Goal: Transaction & Acquisition: Download file/media

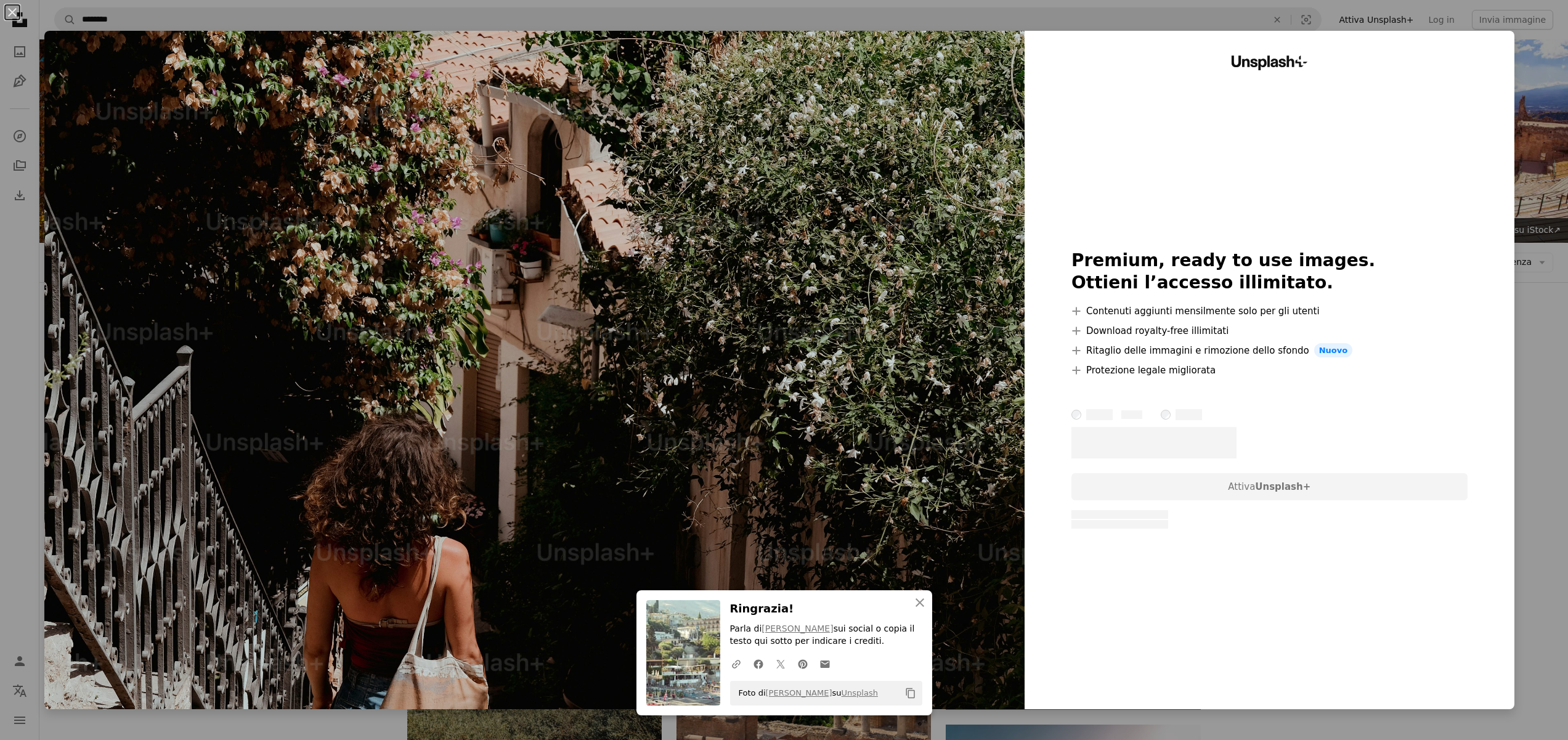
scroll to position [2815, 0]
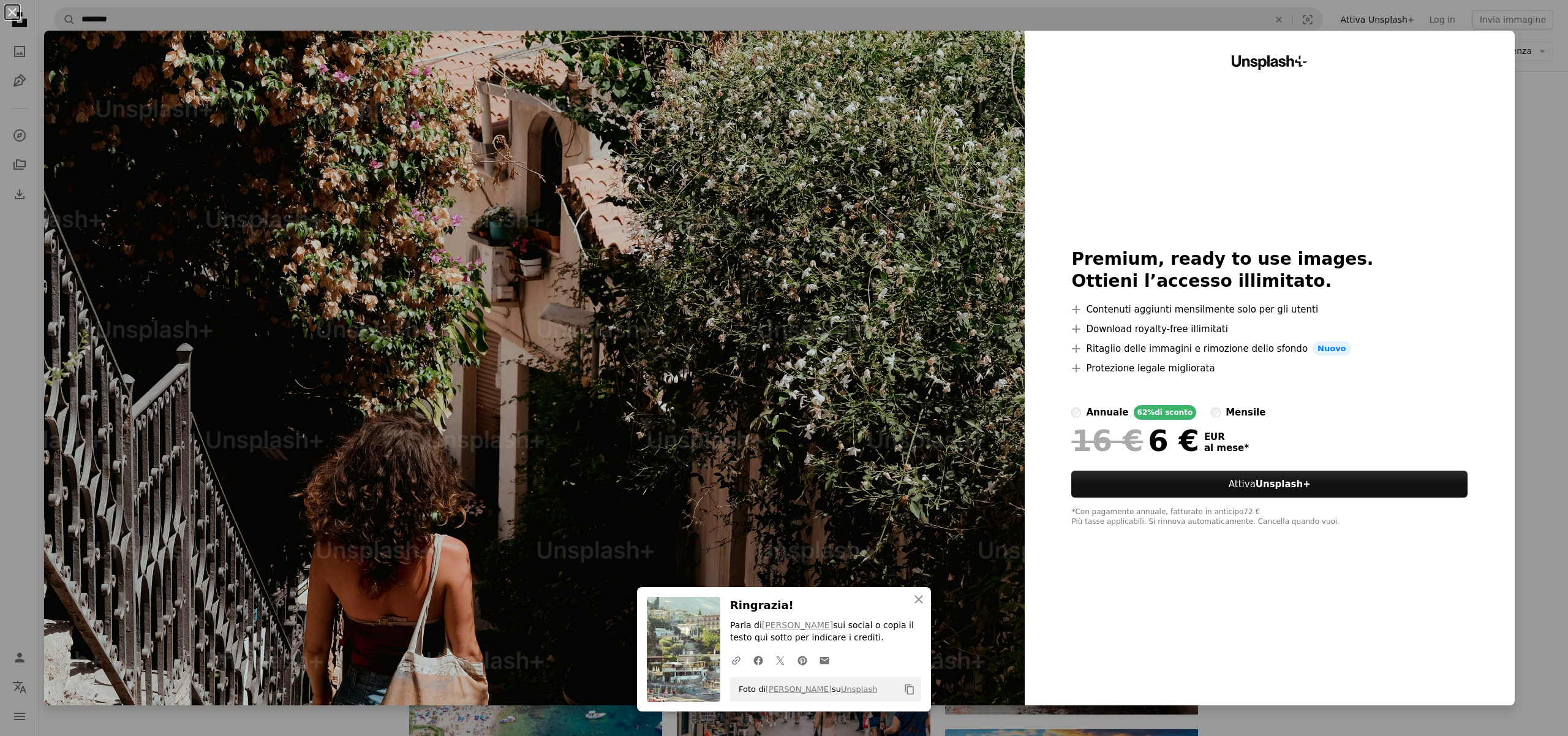
click at [1544, 103] on div "An X shape An X shape Chiudi Ringrazia! Parla di [PERSON_NAME] sui social o cop…" at bounding box center [784, 368] width 1568 height 736
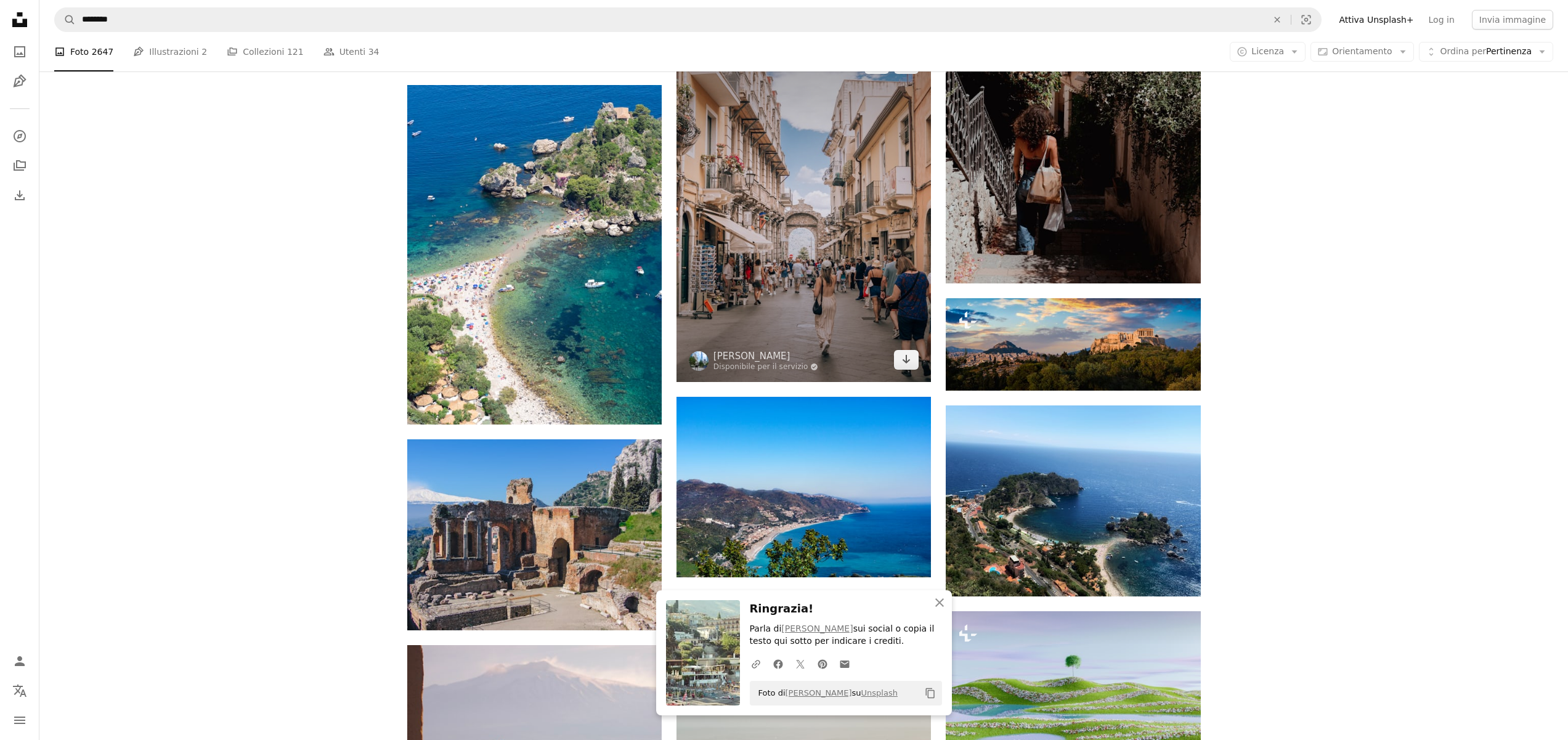
scroll to position [3139, 0]
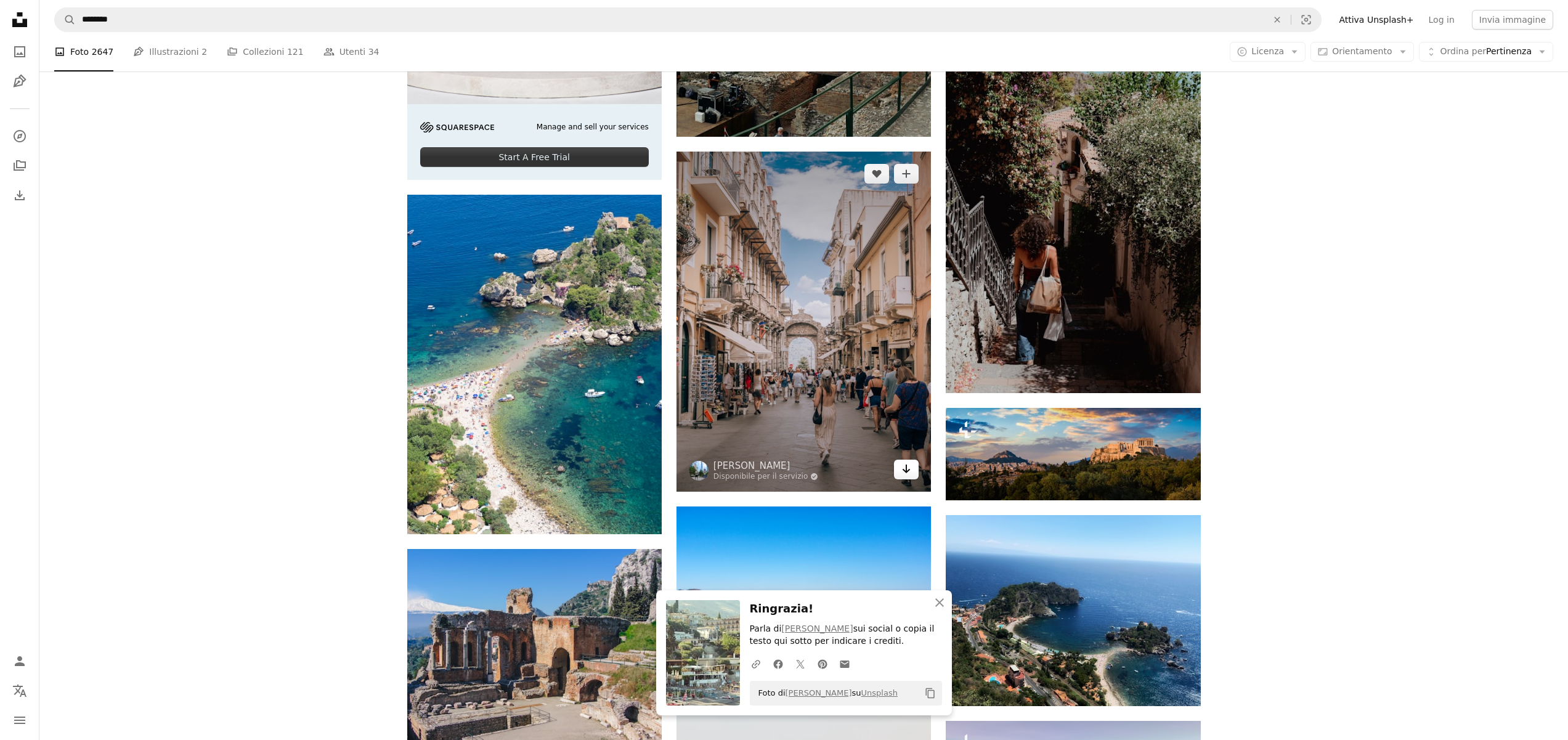
click at [914, 471] on link "Arrow pointing down" at bounding box center [905, 469] width 25 height 19
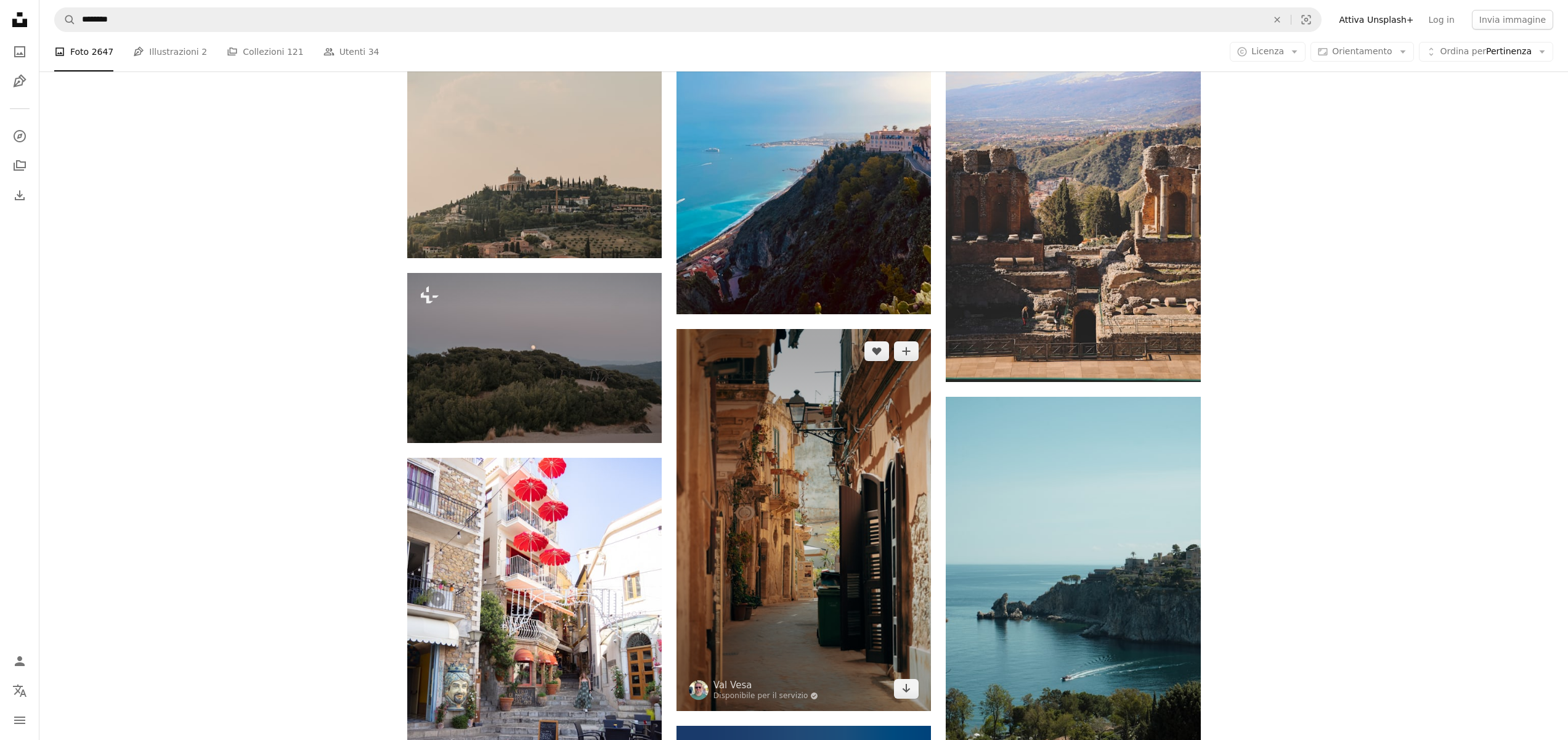
scroll to position [5358, 0]
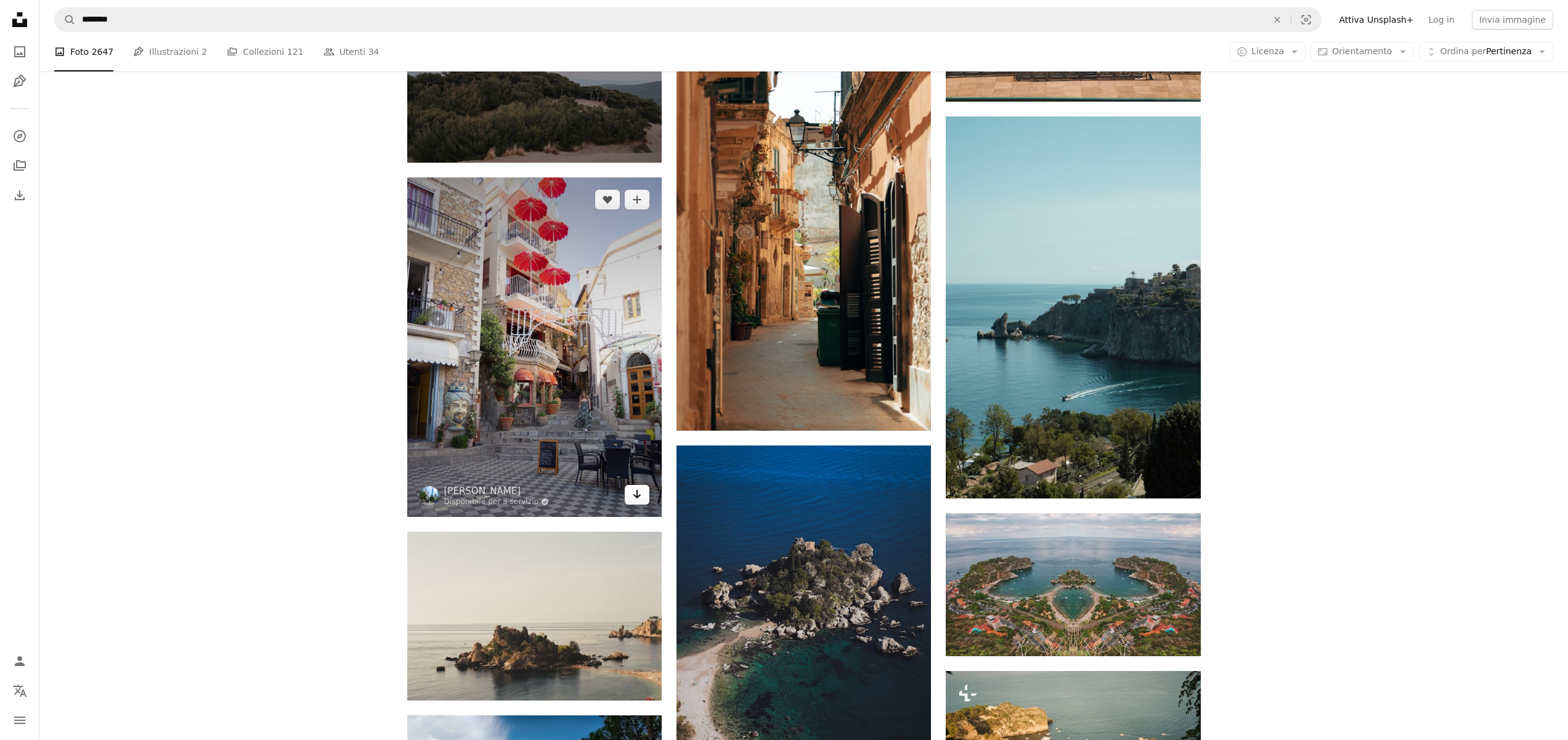
click at [642, 490] on link "Arrow pointing down" at bounding box center [637, 494] width 25 height 19
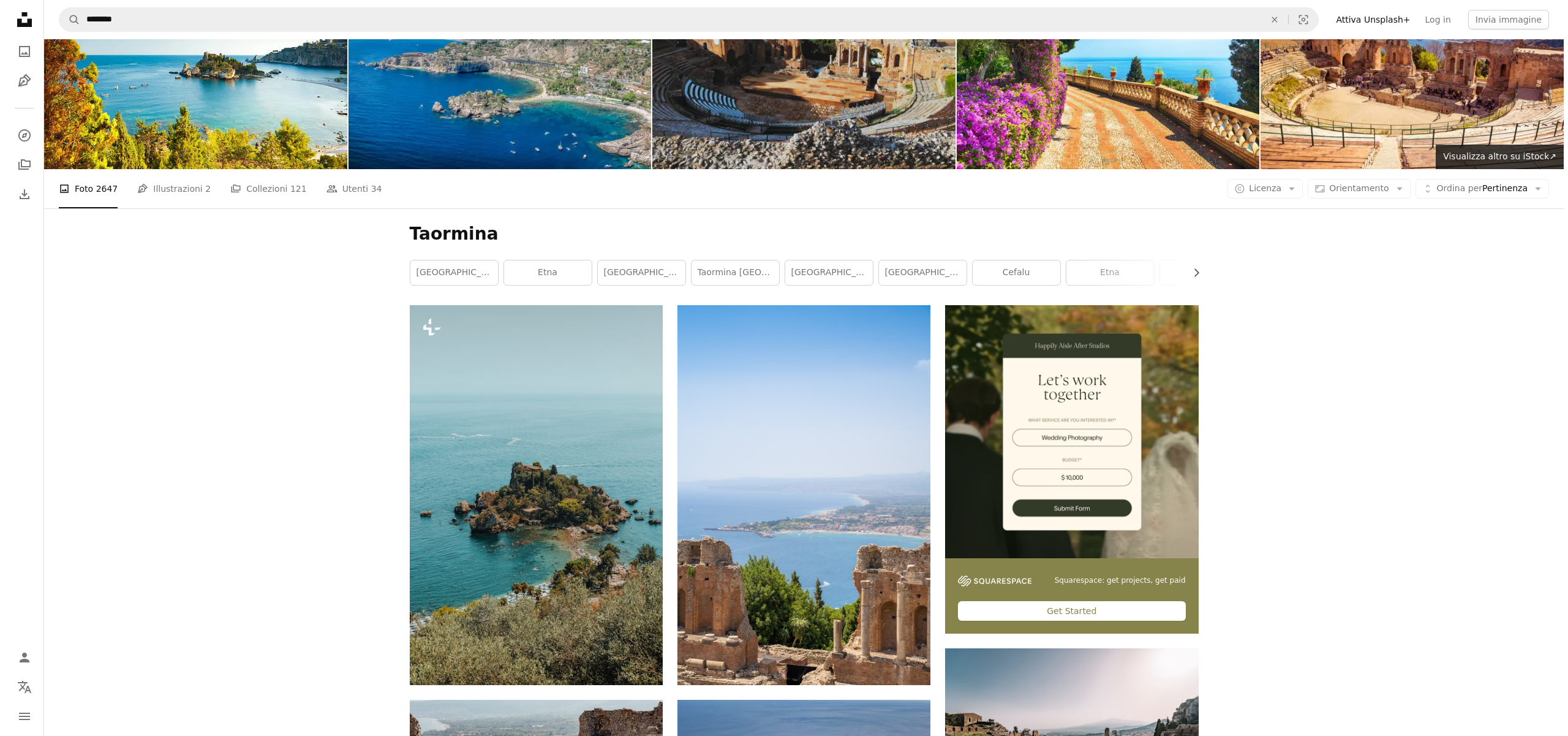
scroll to position [0, 0]
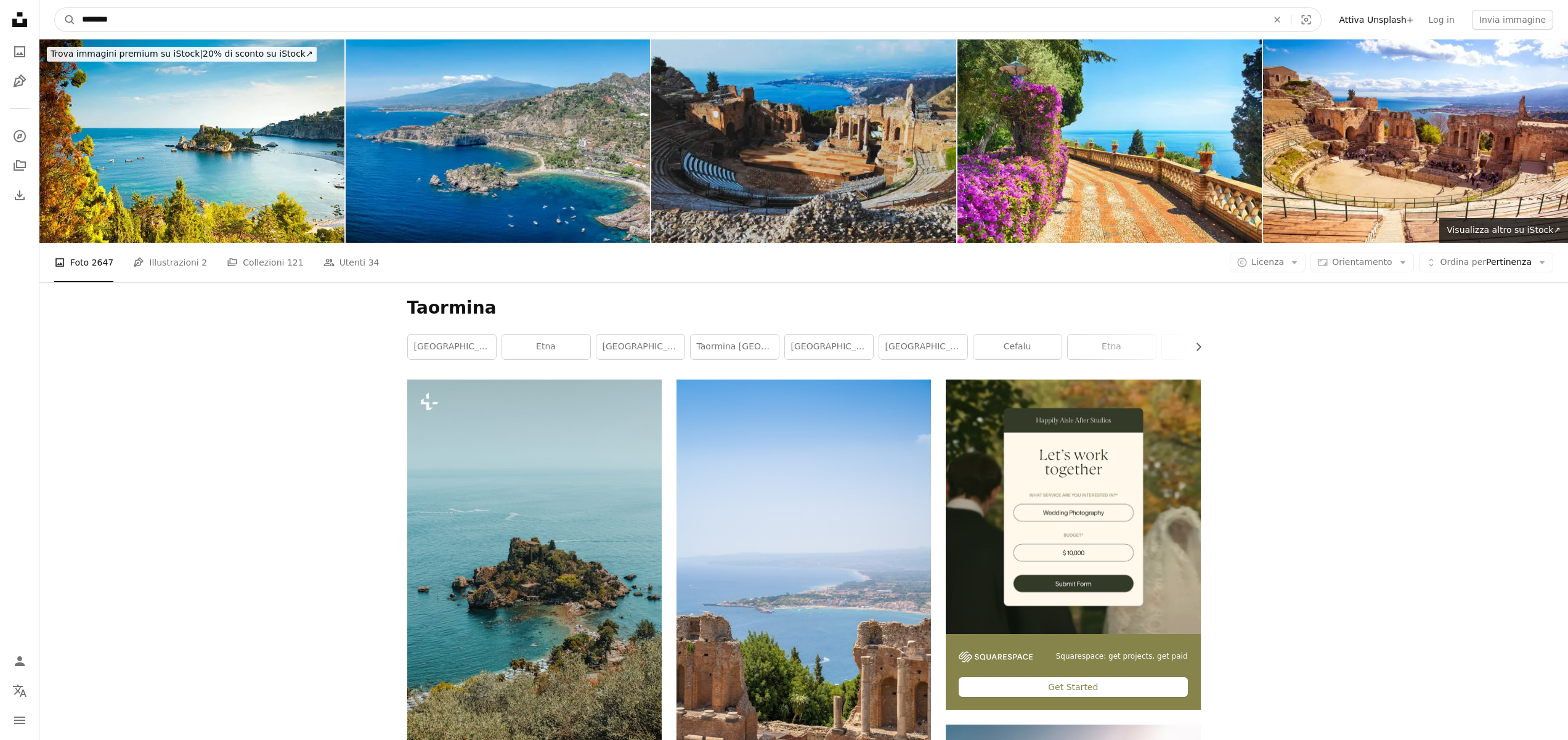
click at [185, 25] on input "********" at bounding box center [669, 19] width 1188 height 23
type input "**********"
click button "A magnifying glass" at bounding box center [65, 19] width 21 height 23
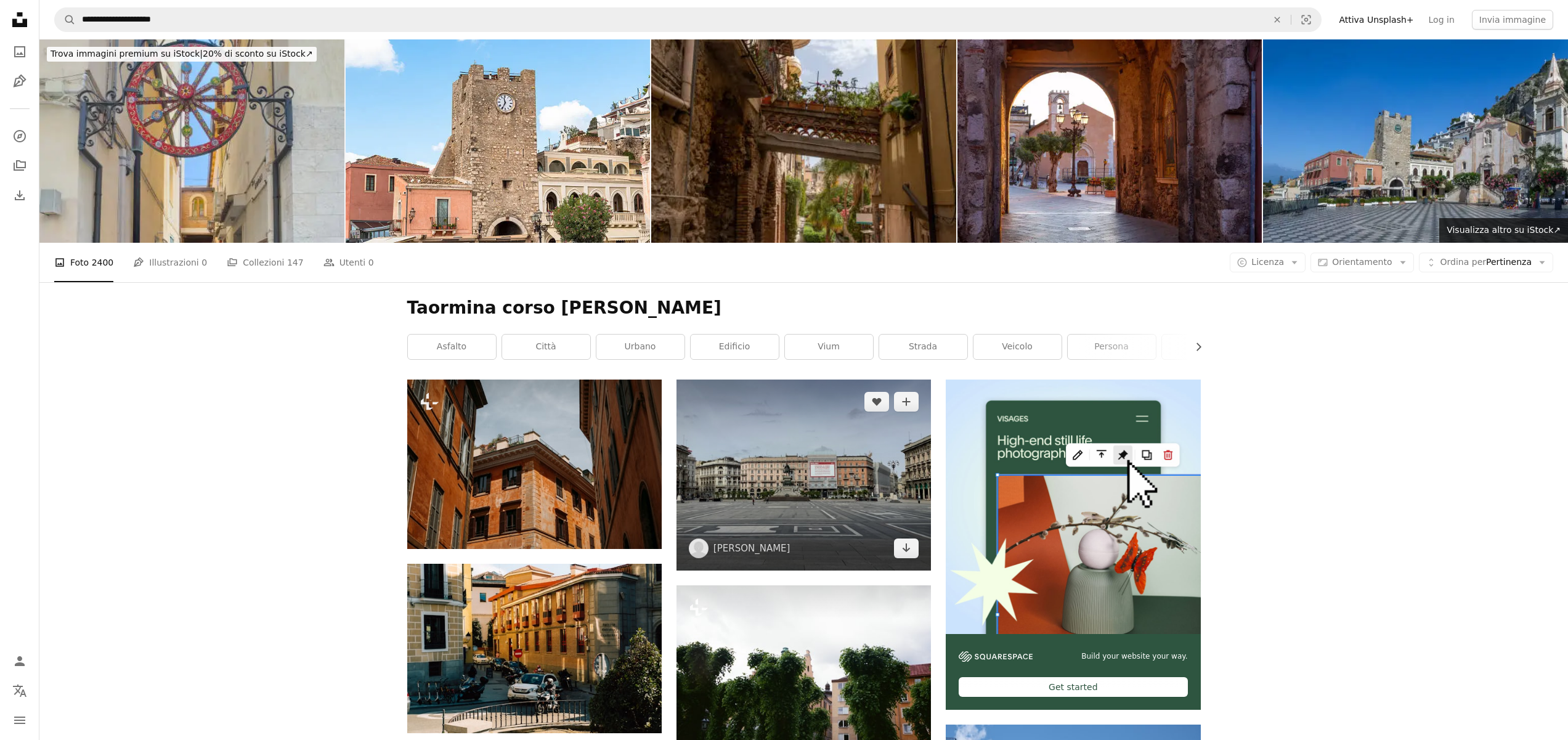
click at [760, 440] on img at bounding box center [804, 474] width 255 height 191
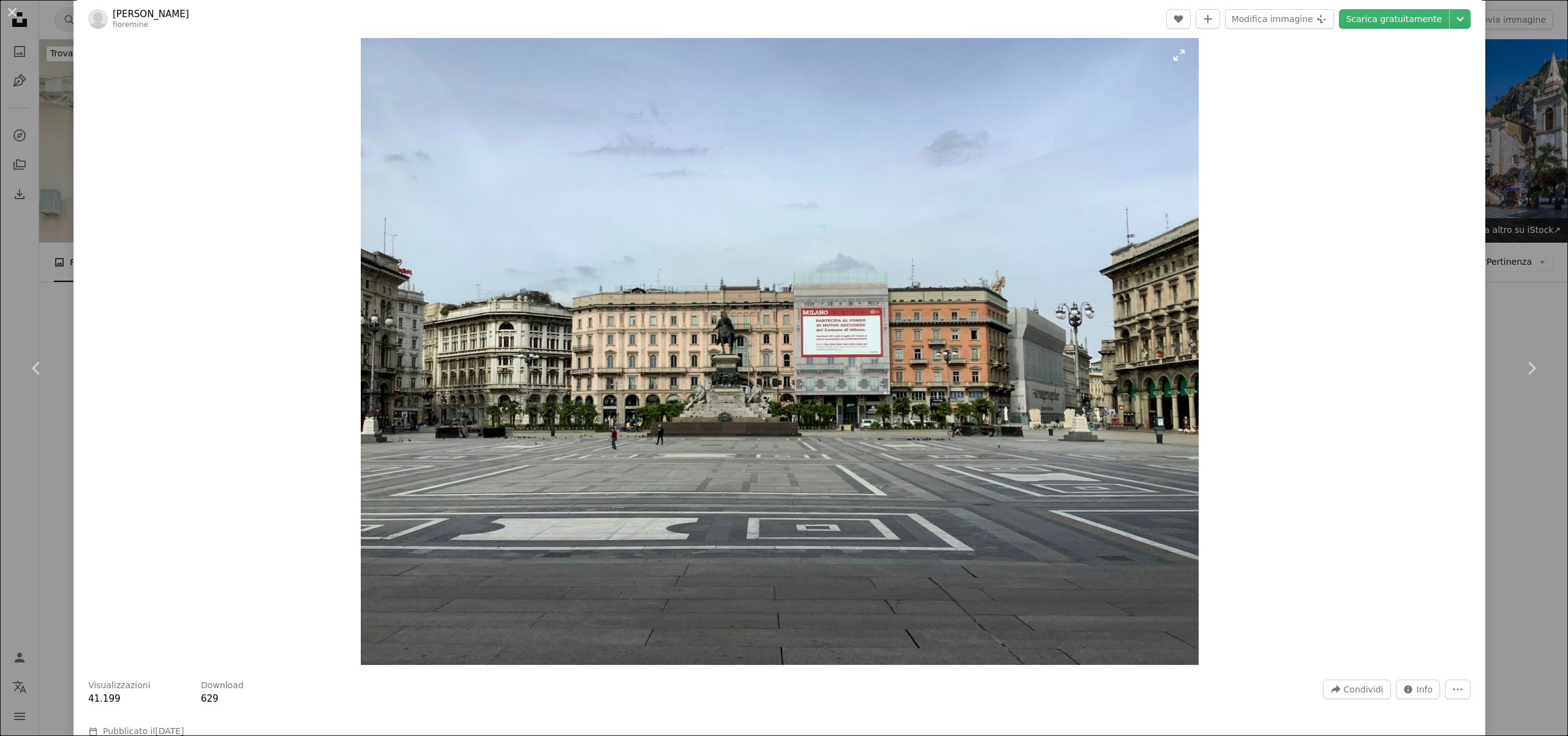
scroll to position [102, 0]
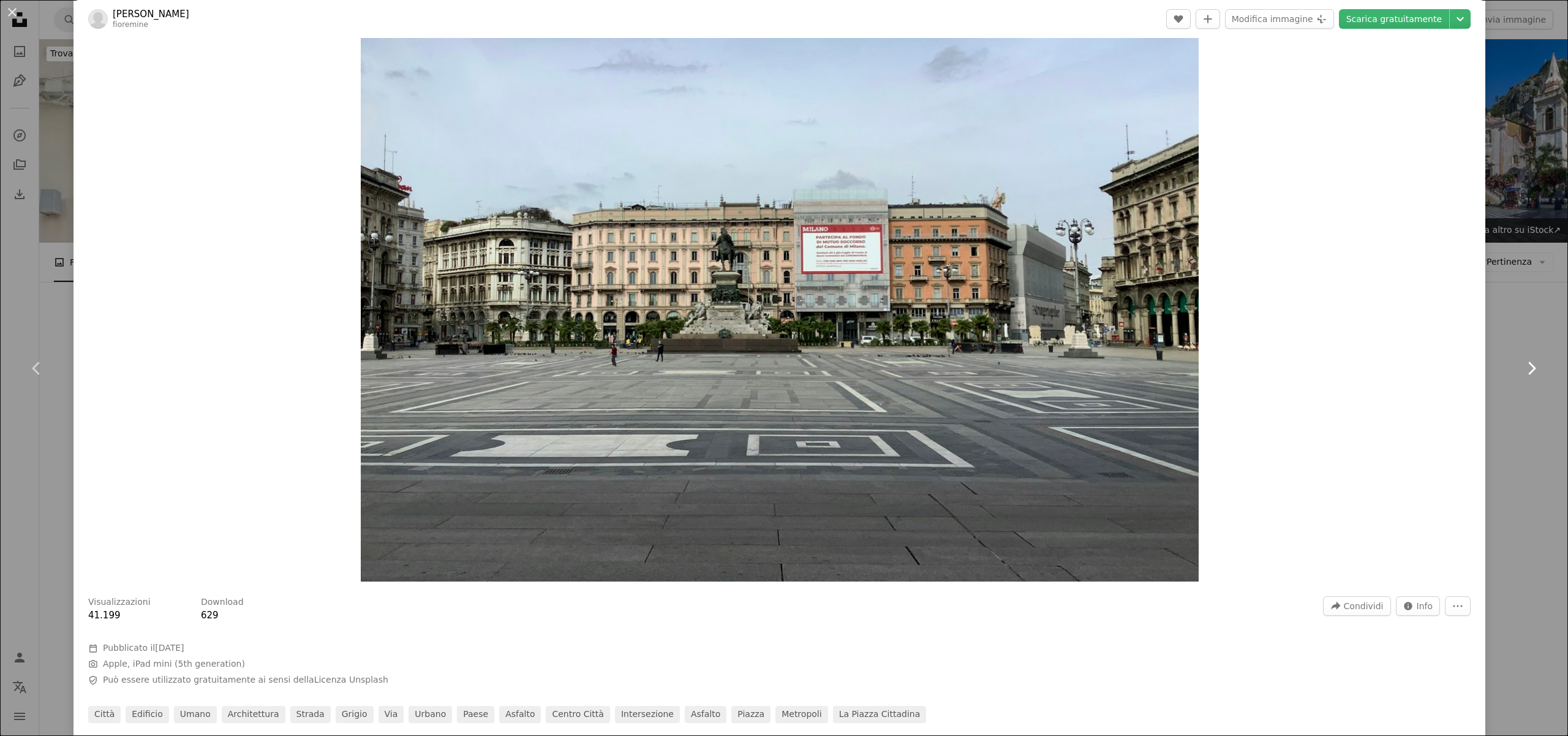
click at [1521, 316] on link "Chevron right" at bounding box center [1530, 368] width 73 height 117
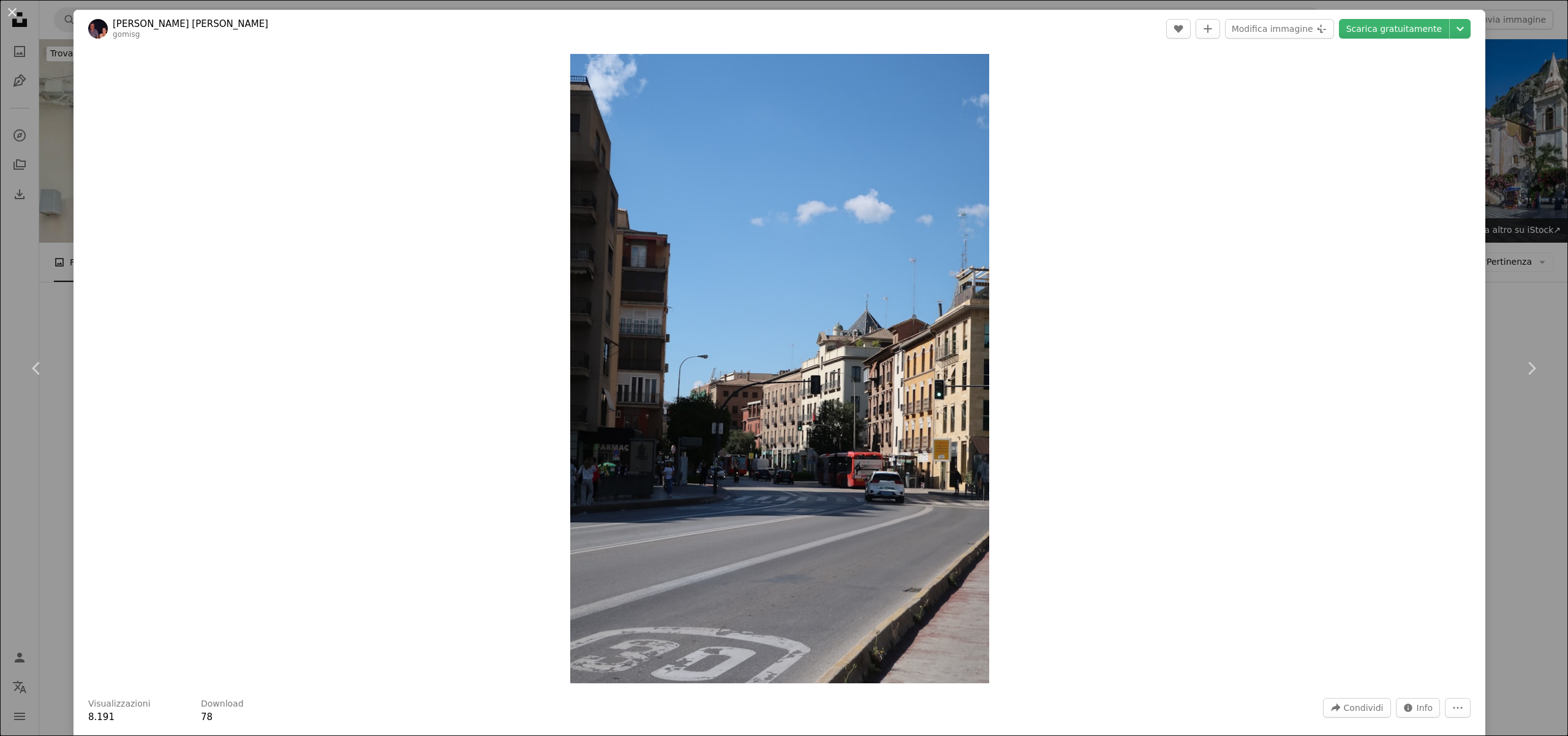
click at [0, 250] on div "An X shape Chevron left Chevron right [PERSON_NAME] [PERSON_NAME] gomisg A hear…" at bounding box center [784, 368] width 1568 height 736
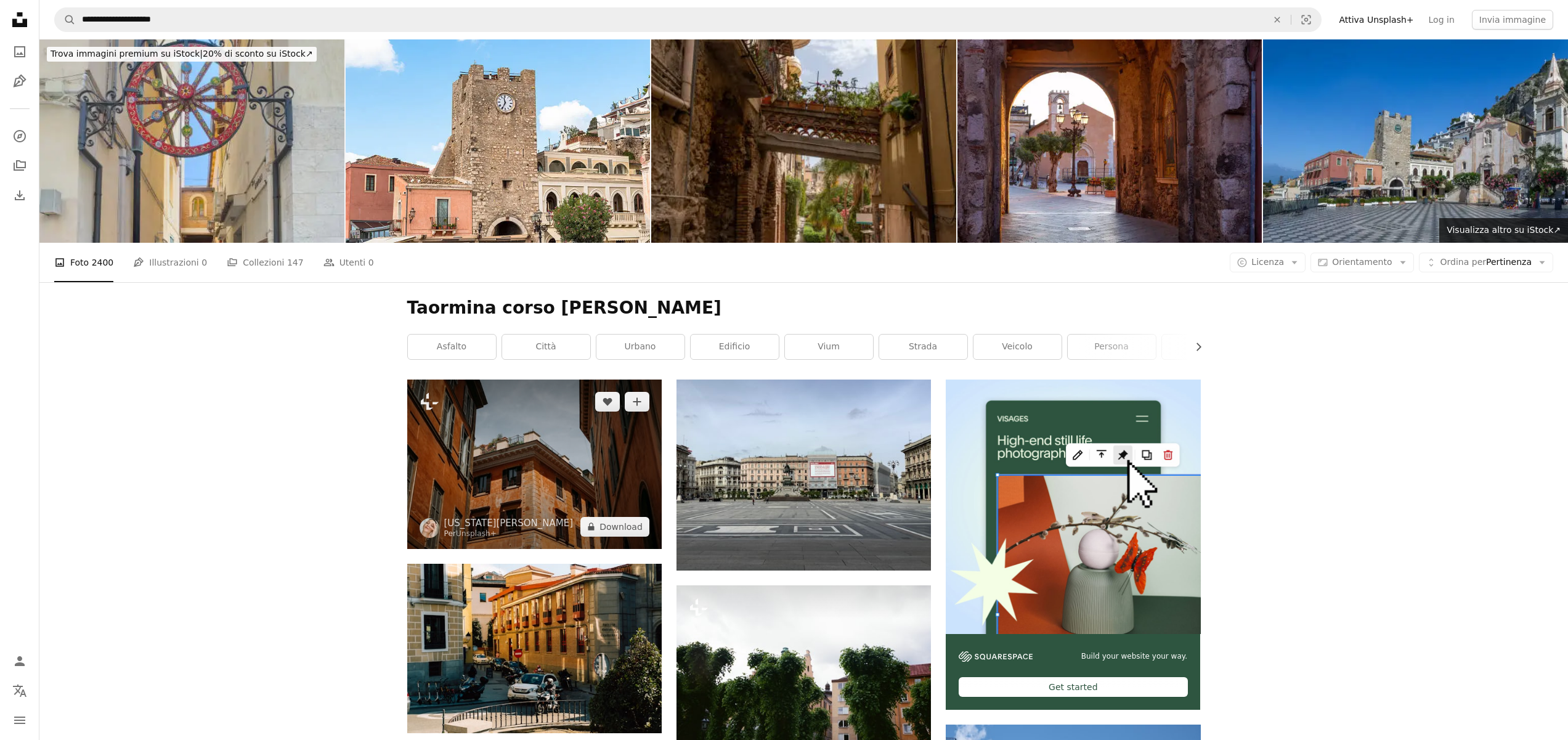
click at [591, 444] on img at bounding box center [534, 464] width 255 height 170
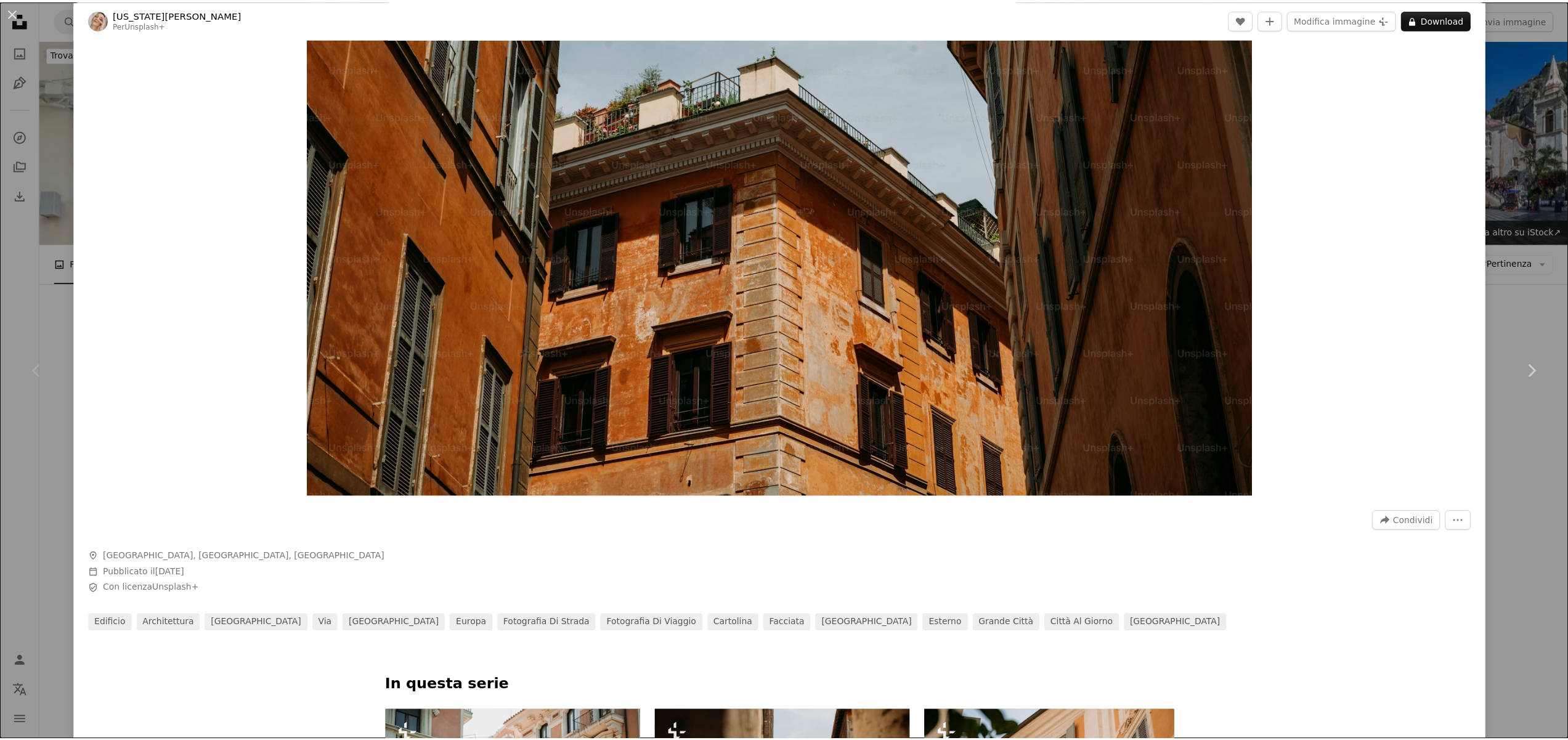
scroll to position [323, 0]
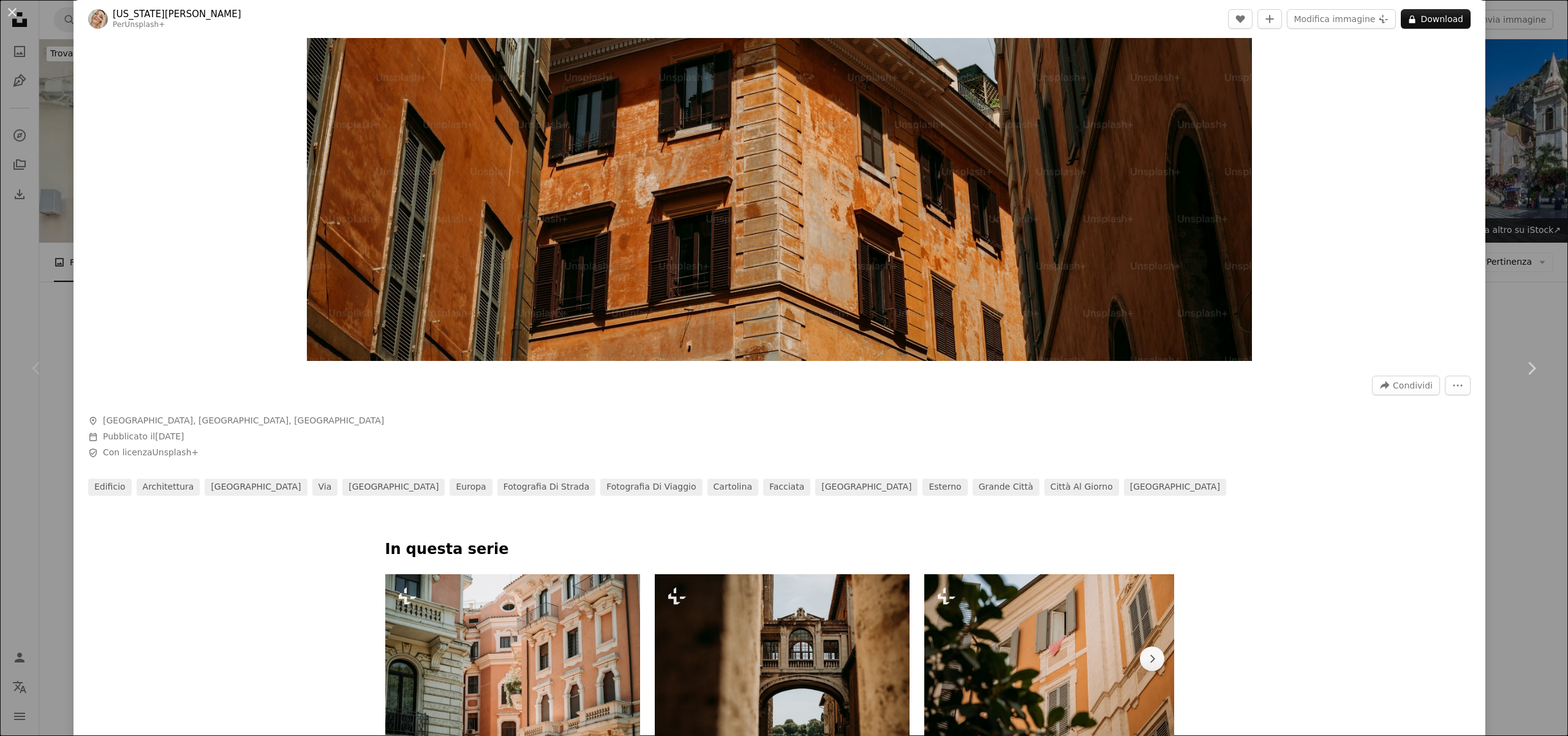
click at [0, 309] on div "Chevron left" at bounding box center [37, 368] width 73 height 117
click at [14, 16] on button "An X shape" at bounding box center [12, 12] width 15 height 15
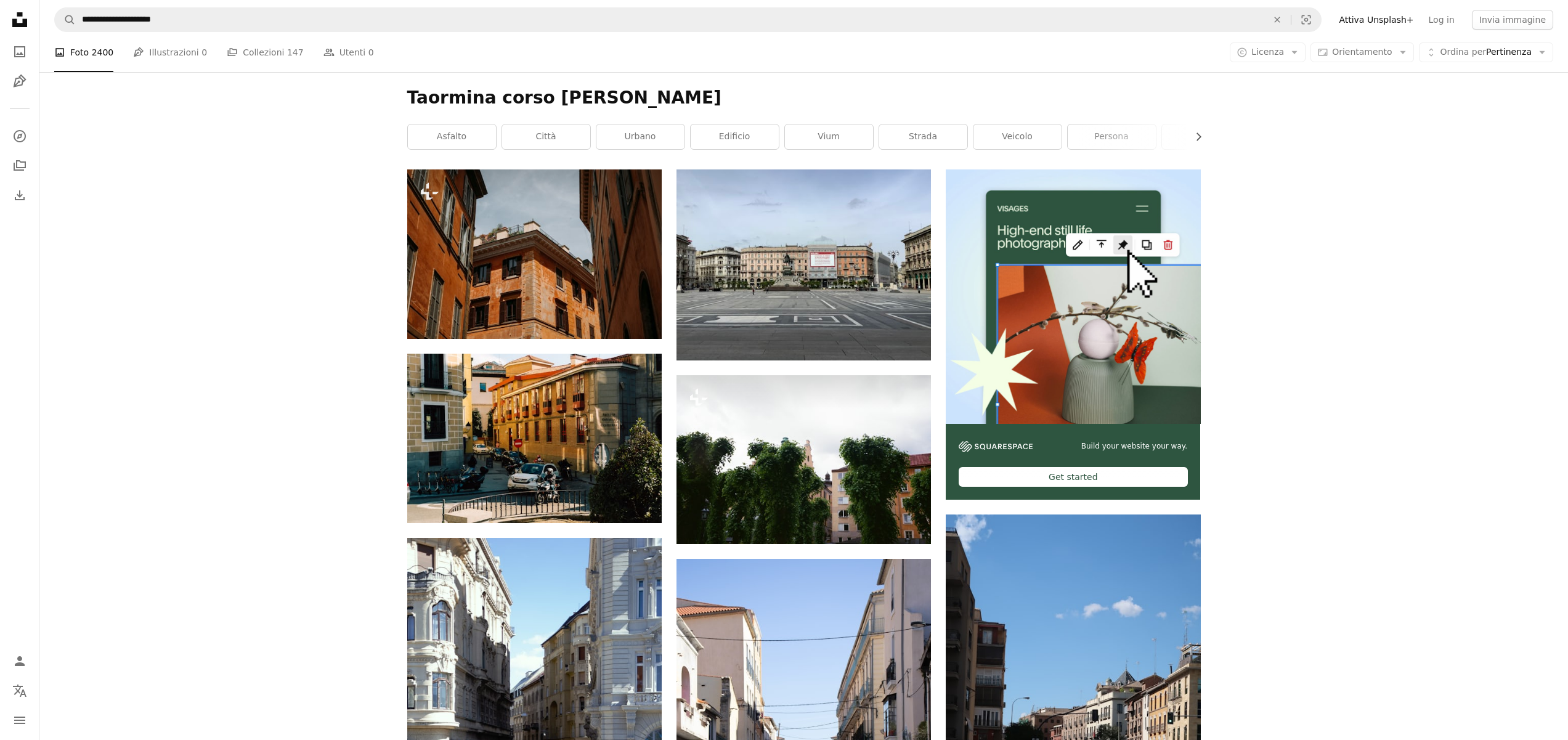
scroll to position [317, 0]
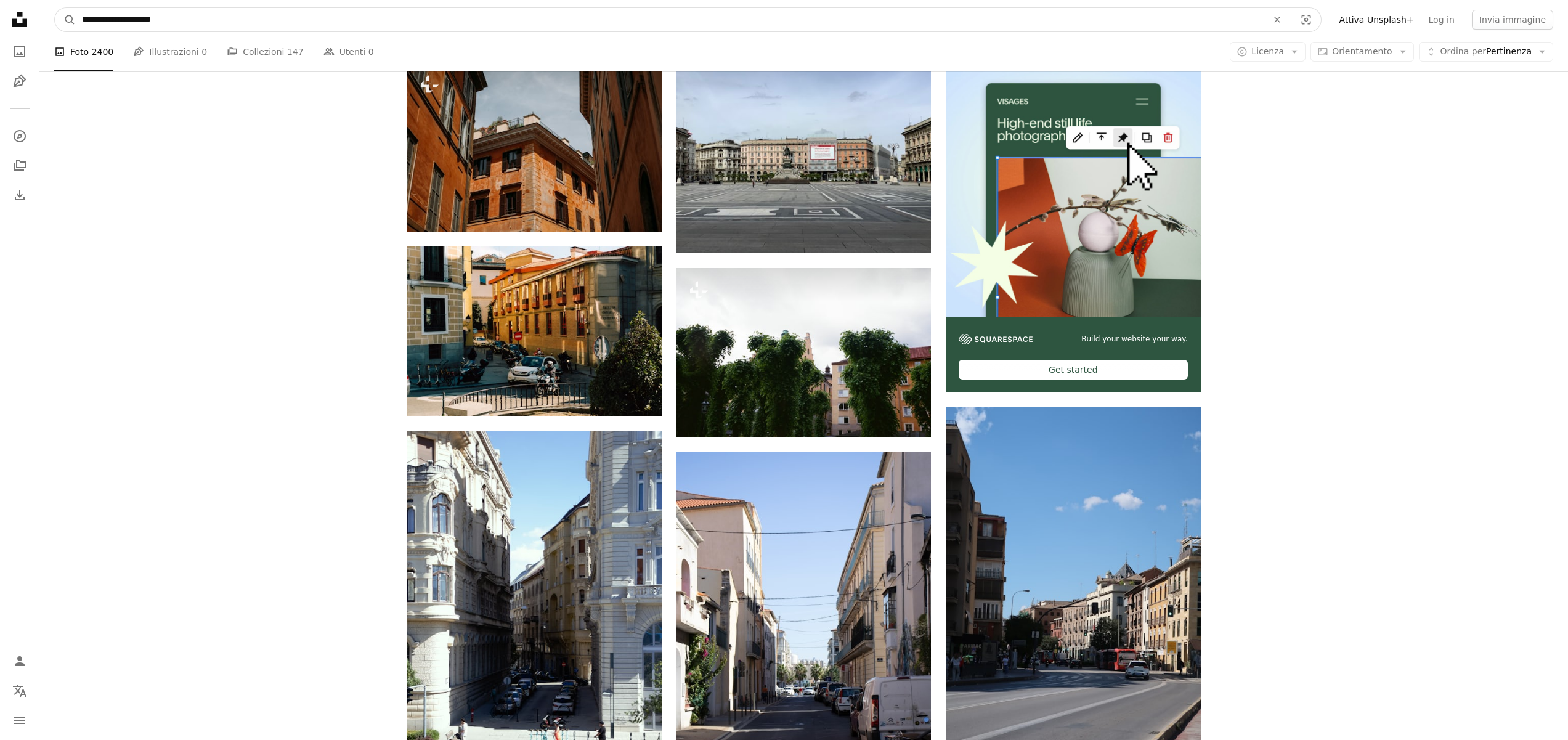
click at [199, 20] on input "**********" at bounding box center [669, 19] width 1188 height 23
